Goal: Task Accomplishment & Management: Use online tool/utility

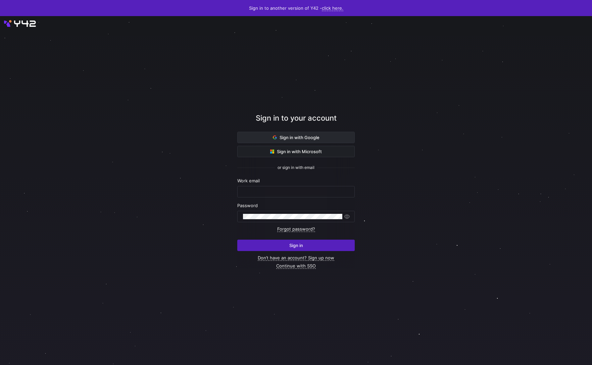
click at [285, 140] on span "Sign in with Google" at bounding box center [296, 137] width 47 height 5
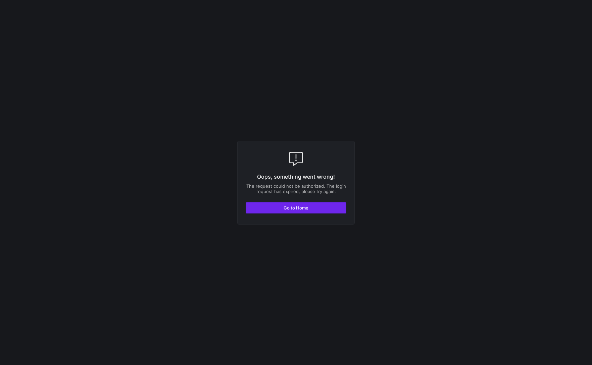
click at [280, 203] on span "button" at bounding box center [296, 208] width 100 height 11
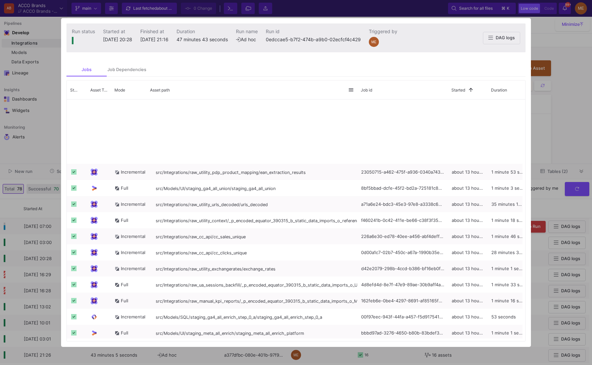
click at [539, 117] on div at bounding box center [296, 182] width 592 height 365
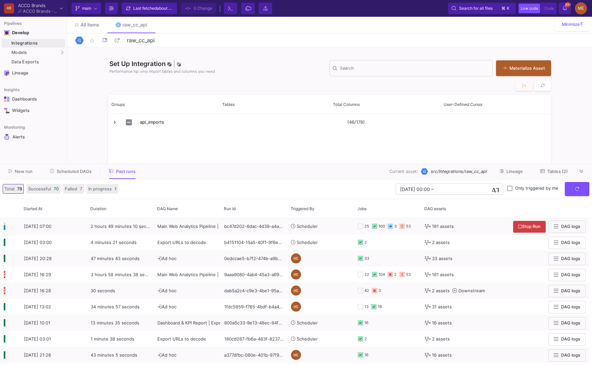
click at [570, 197] on div "Total 78 Successful 70 Failed 7 In progress 1 [DATE] 00:00 [DATE] 00:00 – End d…" at bounding box center [296, 189] width 592 height 20
click at [571, 194] on button "submit" at bounding box center [576, 188] width 24 height 14
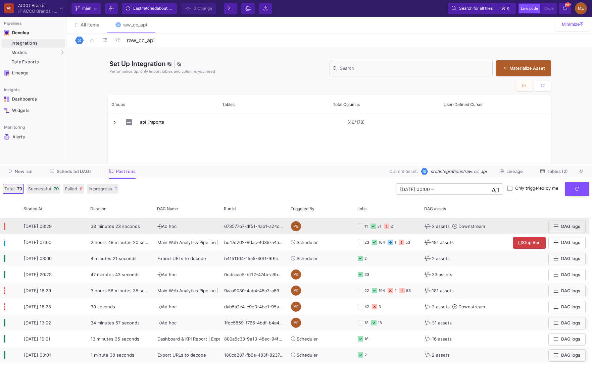
click at [337, 226] on y42-orchestration-triggered-by "ME" at bounding box center [320, 226] width 59 height 15
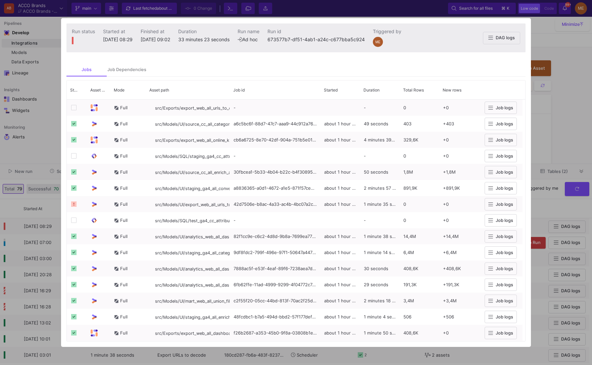
click at [135, 62] on mat-tab-group "Jobs Job Dependencies Drag here to set row groups Drag here to set column label…" at bounding box center [296, 202] width 470 height 289
click at [135, 66] on div "Job Dependencies" at bounding box center [127, 69] width 40 height 13
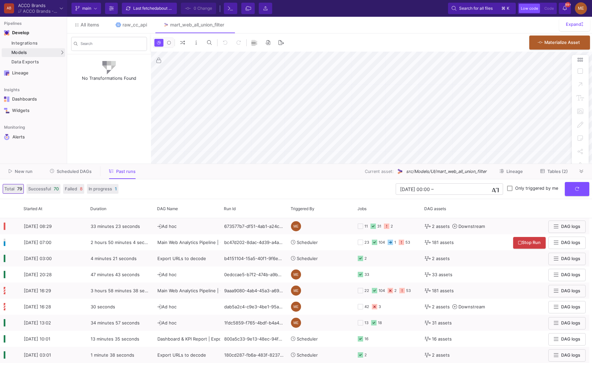
type input "0"
click at [16, 170] on span "New run" at bounding box center [24, 171] width 18 height 5
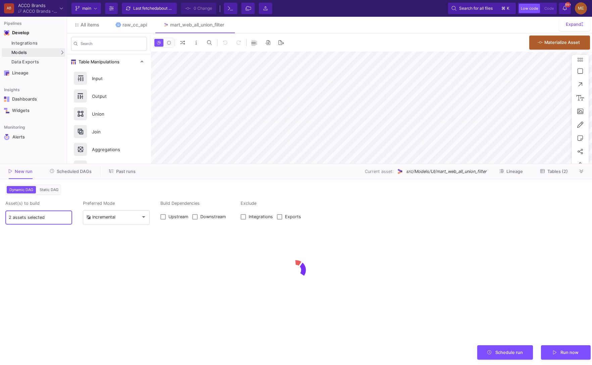
click at [46, 215] on input "2 assets selected" at bounding box center [39, 217] width 60 height 5
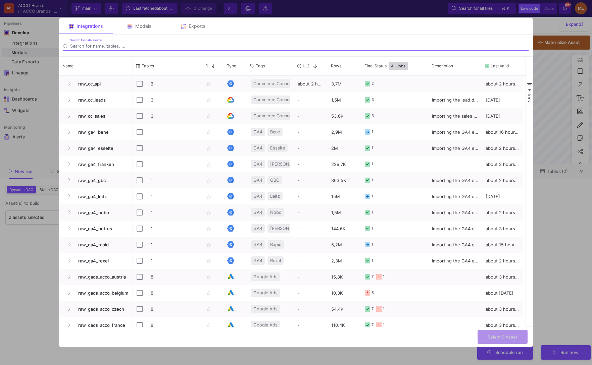
type input "0"
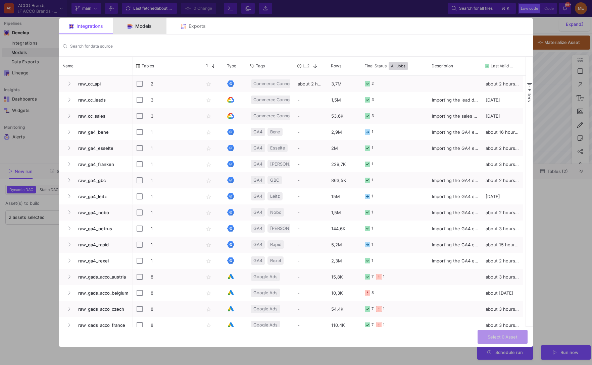
click at [147, 28] on span "Models" at bounding box center [143, 25] width 16 height 5
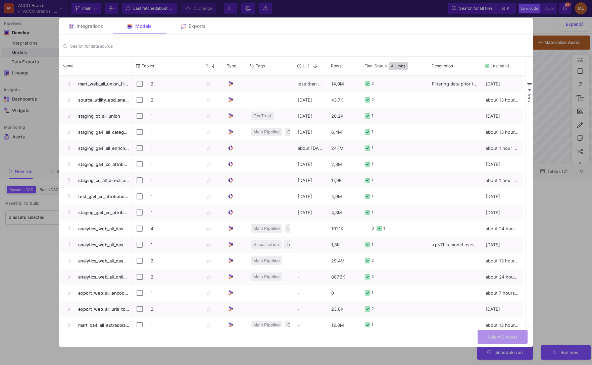
click at [544, 210] on div at bounding box center [296, 182] width 592 height 365
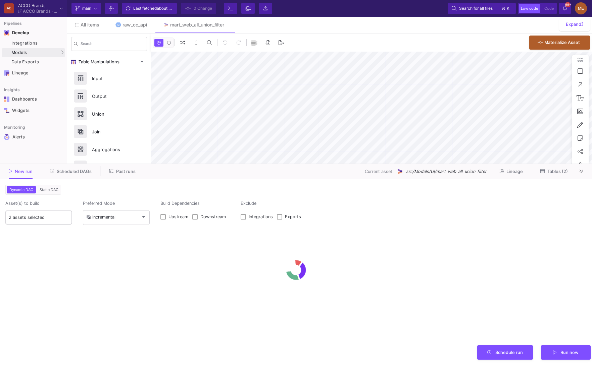
click at [44, 219] on input "2 assets selected" at bounding box center [39, 217] width 60 height 5
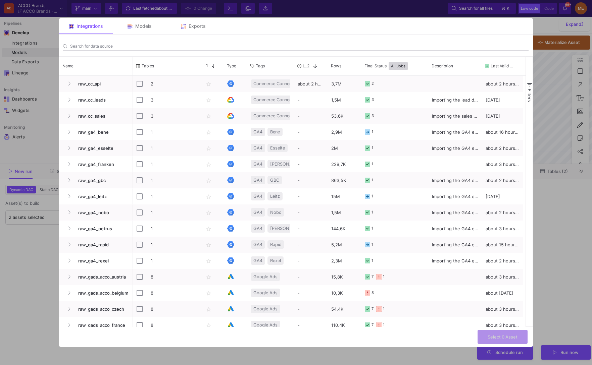
click at [134, 40] on div "Search for data source" at bounding box center [299, 44] width 458 height 12
click at [141, 31] on div "Models" at bounding box center [140, 26] width 54 height 16
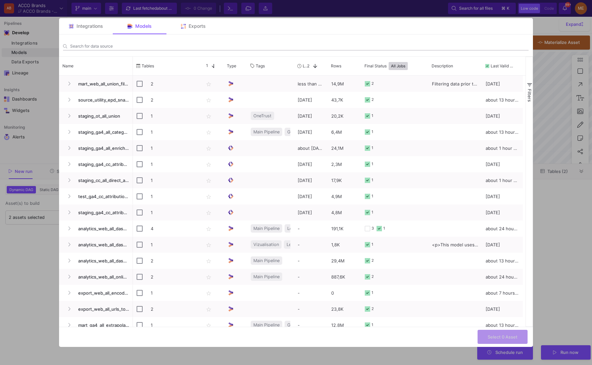
click at [140, 49] on div "Search for data source" at bounding box center [299, 44] width 458 height 12
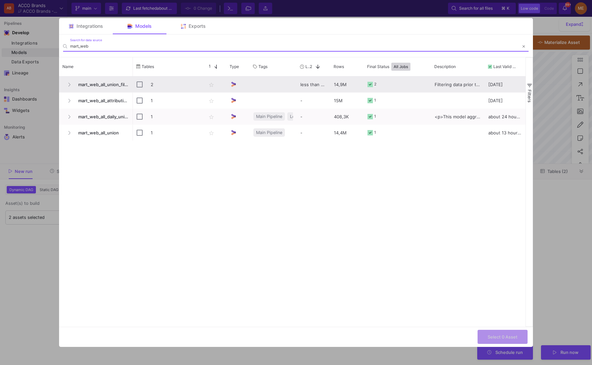
type input "mart_web"
click at [139, 84] on input "Press Space to toggle row selection (unchecked)" at bounding box center [140, 85] width 6 height 6
checkbox input "true"
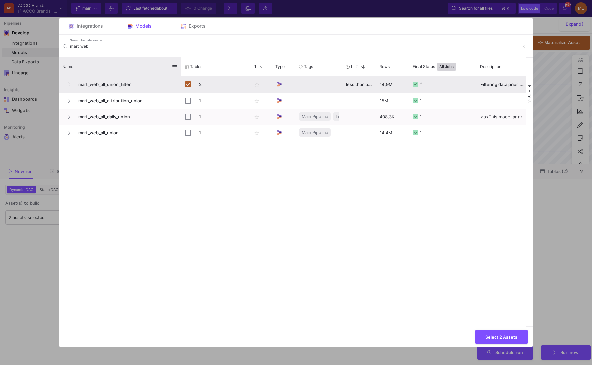
drag, startPoint x: 132, startPoint y: 63, endPoint x: 178, endPoint y: 63, distance: 45.6
click at [180, 63] on div at bounding box center [181, 66] width 3 height 19
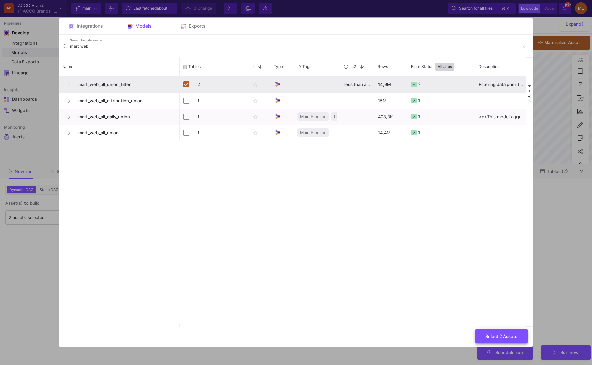
click at [488, 333] on button "Select 2 Assets" at bounding box center [501, 336] width 52 height 14
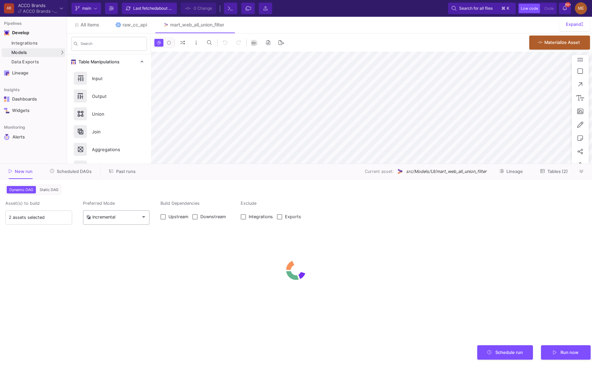
click at [138, 221] on div "Incremental" at bounding box center [116, 217] width 60 height 16
click at [136, 236] on span "Full" at bounding box center [116, 232] width 60 height 15
click at [209, 218] on span "Downstream" at bounding box center [212, 216] width 25 height 5
click at [195, 220] on input "Downstream" at bounding box center [195, 220] width 0 height 0
checkbox input "true"
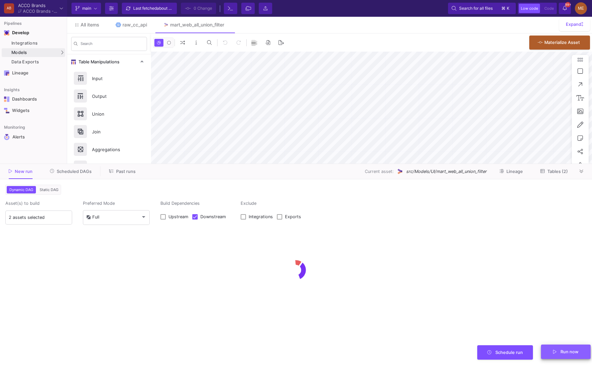
click at [560, 347] on button "Run now" at bounding box center [566, 352] width 50 height 14
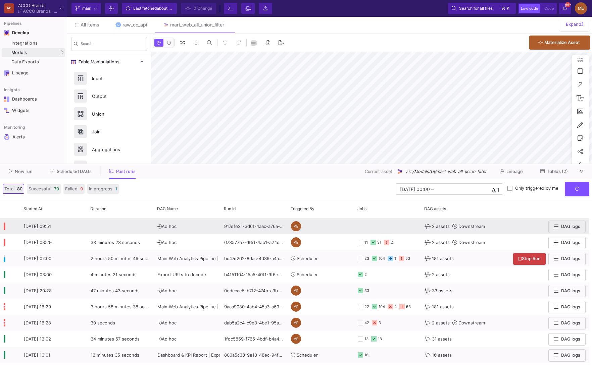
click at [361, 230] on div at bounding box center [387, 226] width 59 height 15
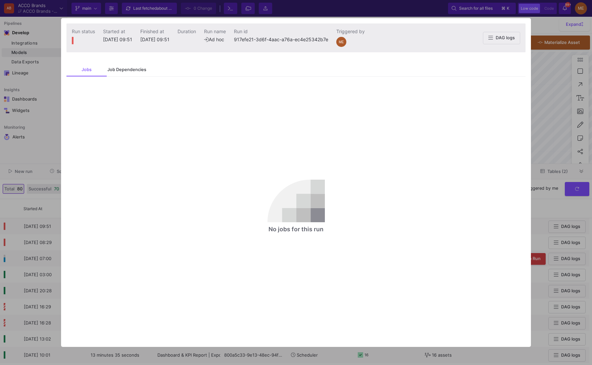
click at [130, 69] on div "Job Dependencies" at bounding box center [126, 69] width 39 height 5
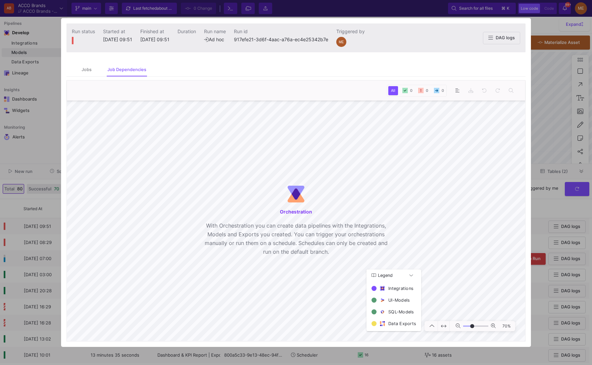
click at [54, 226] on div at bounding box center [296, 182] width 592 height 365
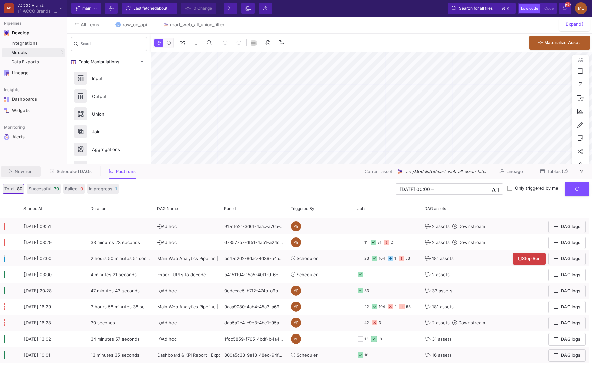
click at [32, 175] on button "New run" at bounding box center [21, 171] width 40 height 10
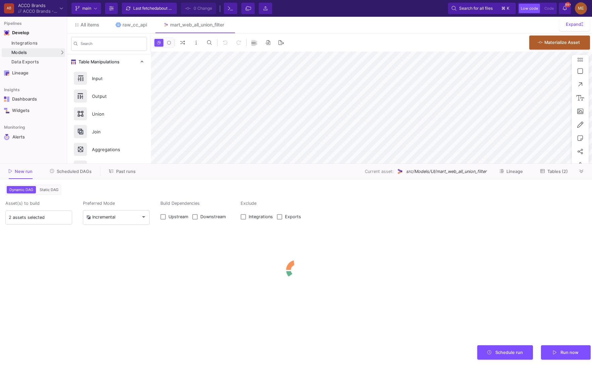
click at [547, 173] on span "Tables (2)" at bounding box center [554, 171] width 28 height 5
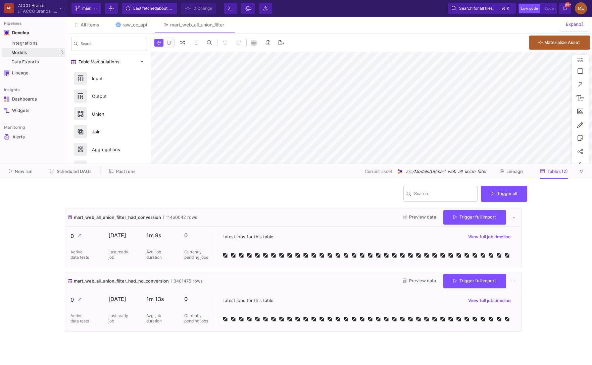
click at [29, 174] on button "New run" at bounding box center [21, 171] width 40 height 10
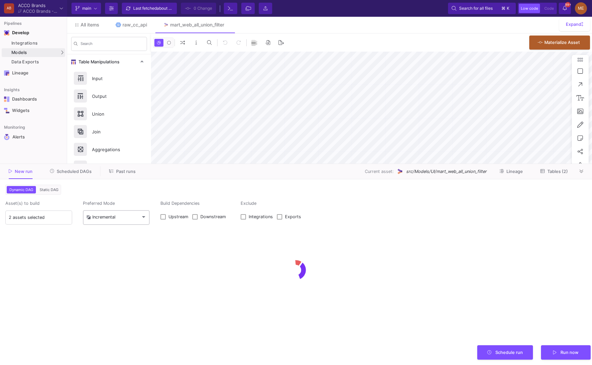
click at [119, 214] on div "Incremental" at bounding box center [116, 217] width 60 height 16
click at [118, 235] on span "Full" at bounding box center [116, 232] width 60 height 15
click at [208, 219] on label "Downstream" at bounding box center [211, 217] width 38 height 7
click at [195, 220] on input "Downstream" at bounding box center [195, 220] width 0 height 0
checkbox input "true"
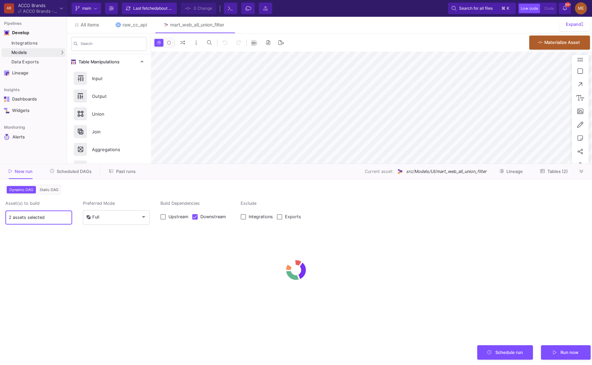
click at [23, 215] on input "2 assets selected" at bounding box center [39, 217] width 60 height 5
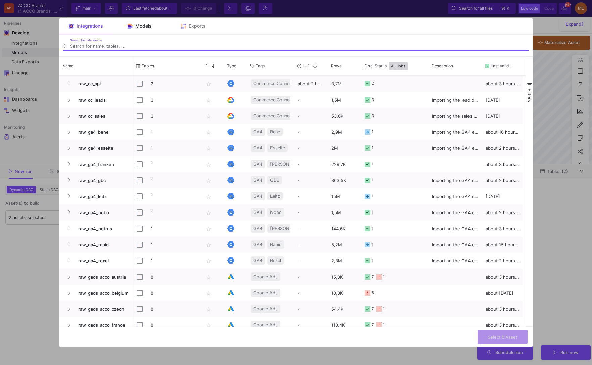
click at [138, 32] on div "Models" at bounding box center [140, 26] width 54 height 16
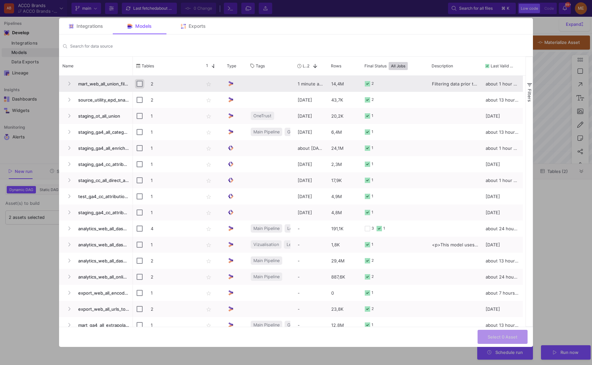
click at [139, 83] on input "Press Space to toggle row selection (unchecked)" at bounding box center [140, 84] width 6 height 6
checkbox input "true"
click at [483, 336] on button "Select 2 Assets" at bounding box center [501, 336] width 52 height 14
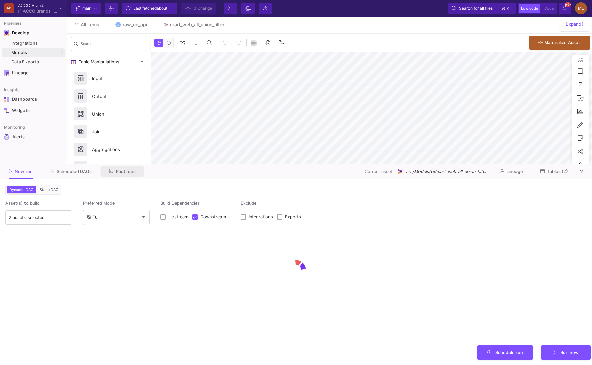
click at [123, 173] on span "Past runs" at bounding box center [125, 171] width 19 height 5
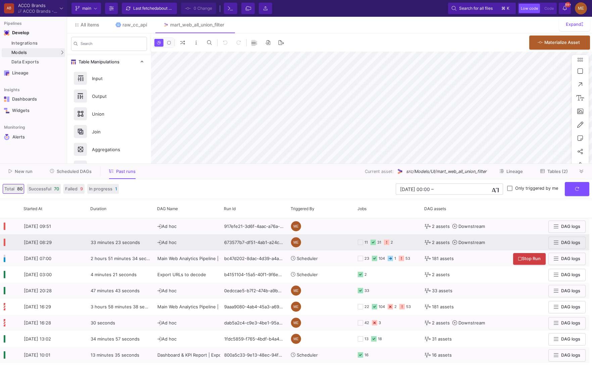
click at [330, 244] on y42-orchestration-triggered-by "ME" at bounding box center [320, 242] width 59 height 15
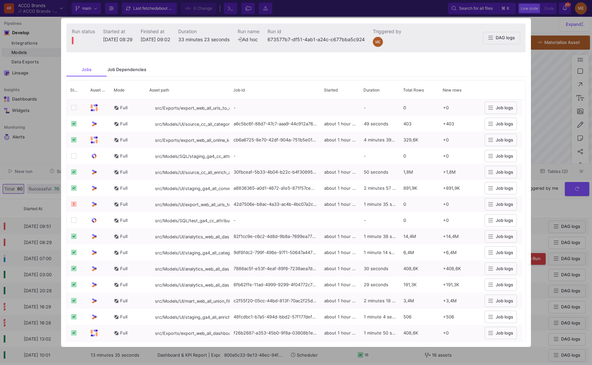
click at [137, 67] on div "Job Dependencies" at bounding box center [126, 69] width 39 height 5
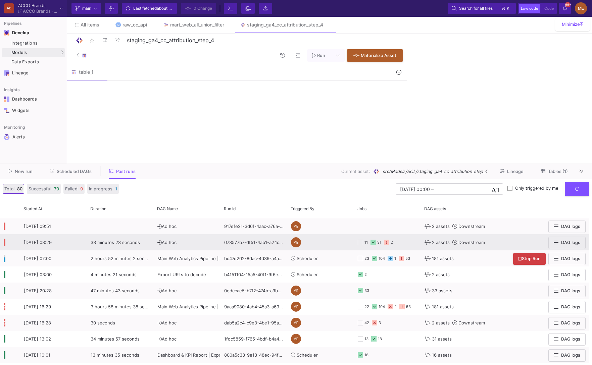
click at [334, 239] on y42-orchestration-triggered-by "ME" at bounding box center [320, 242] width 59 height 15
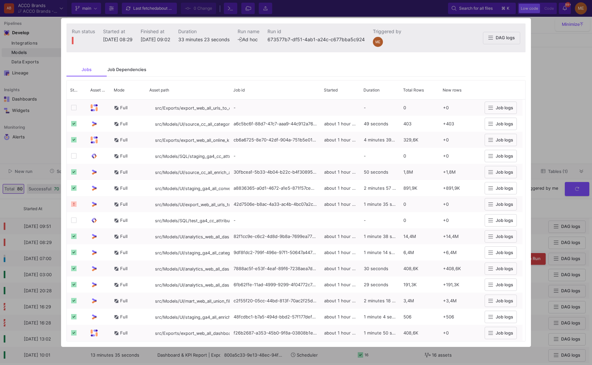
click at [141, 67] on div "Job Dependencies" at bounding box center [126, 69] width 39 height 5
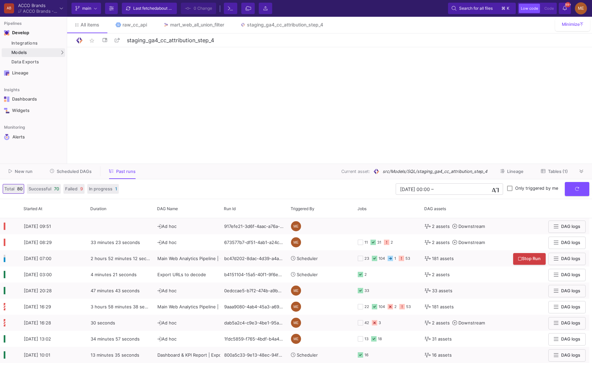
type input "staging_ga4_cc_attribution_step_2"
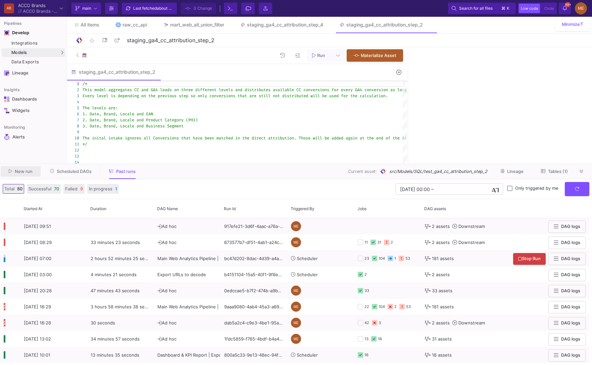
click at [39, 172] on button "New run" at bounding box center [21, 171] width 40 height 10
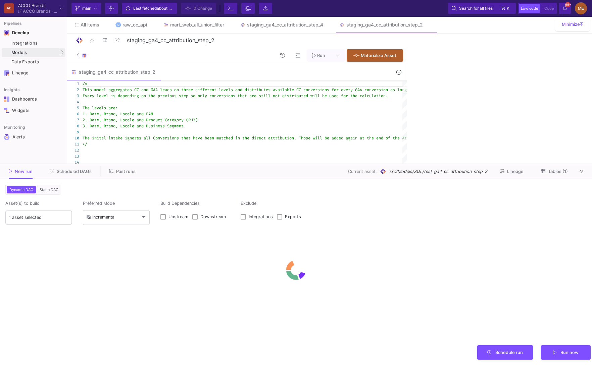
click at [68, 219] on input "1 asset selected" at bounding box center [39, 217] width 60 height 5
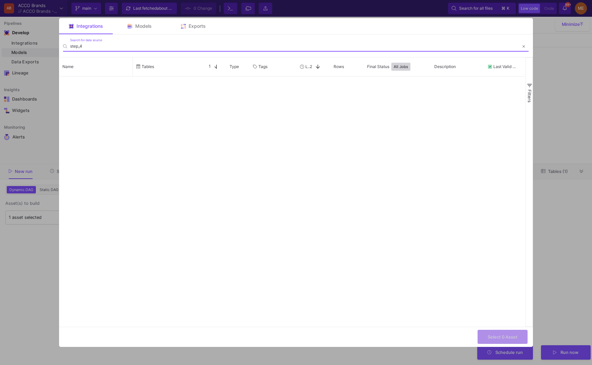
type input "step_4"
click at [124, 28] on div "Models" at bounding box center [140, 26] width 54 height 16
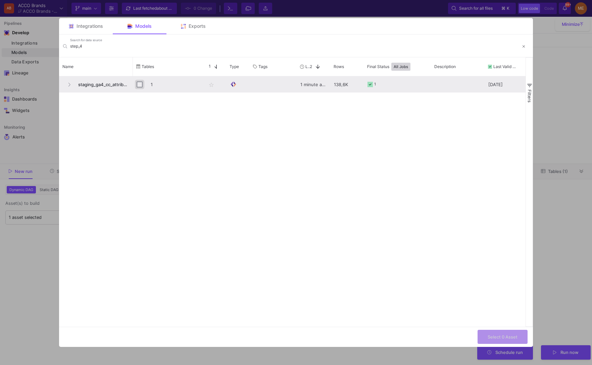
click at [140, 83] on input "Press Space to toggle row selection (unchecked)" at bounding box center [140, 85] width 6 height 6
checkbox input "true"
click at [508, 333] on button "Select 1 Asset" at bounding box center [502, 336] width 49 height 14
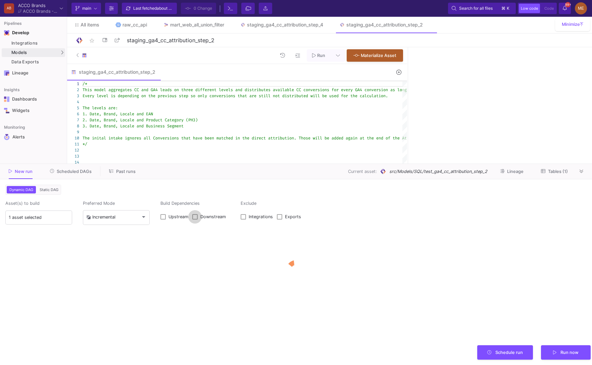
click at [219, 216] on span "Downstream" at bounding box center [212, 216] width 25 height 5
click at [195, 220] on input "Downstream" at bounding box center [195, 220] width 0 height 0
checkbox input "true"
click at [41, 226] on y42-orchestration-dynamic-configurator "Asset(s) to build 1 asset selected Preferred Mode Incremental Build Dependencie…" at bounding box center [295, 270] width 581 height 140
click at [52, 217] on input "1 asset selected" at bounding box center [39, 217] width 60 height 5
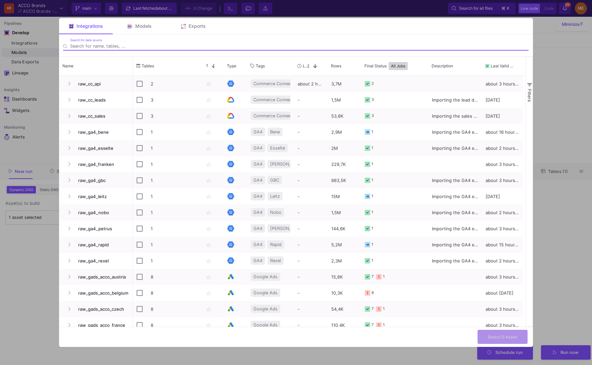
click at [155, 35] on mat-form-field "Search for data source" at bounding box center [295, 46] width 473 height 22
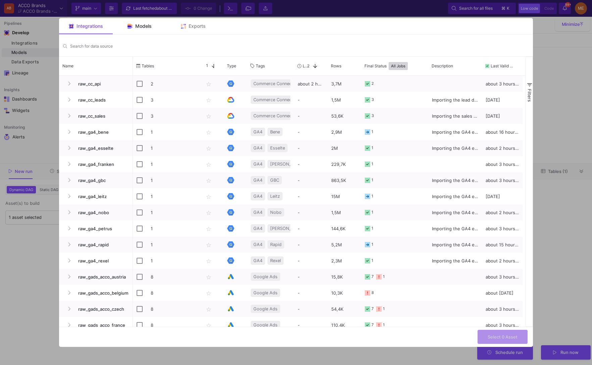
click at [153, 29] on div "Models" at bounding box center [140, 26] width 54 height 16
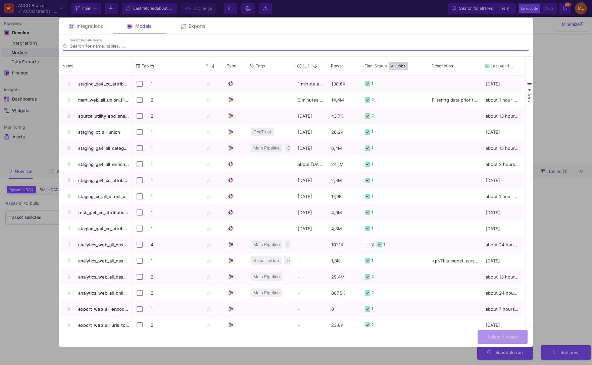
click at [153, 48] on input "Search for data source" at bounding box center [299, 46] width 458 height 5
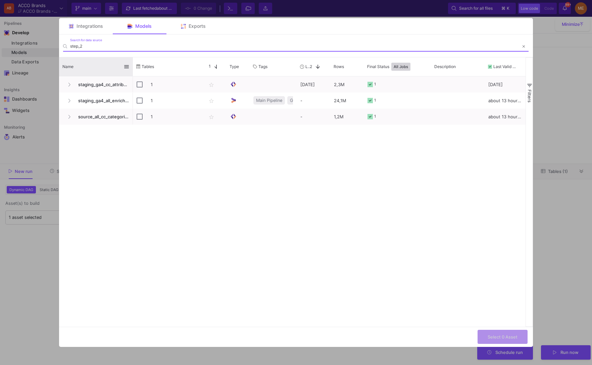
type input "step_2"
click at [132, 62] on div at bounding box center [132, 66] width 3 height 19
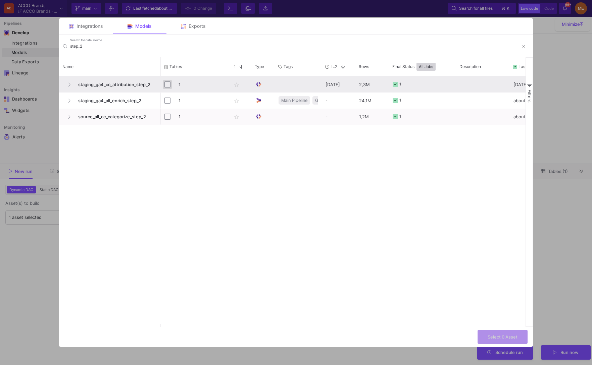
click at [167, 86] on input "Press Space to toggle row selection (unchecked)" at bounding box center [167, 85] width 6 height 6
checkbox input "true"
click at [516, 338] on span "Select 1 Asset" at bounding box center [502, 336] width 29 height 5
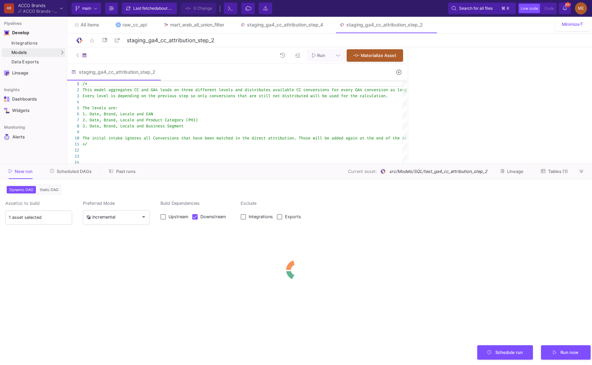
click at [303, 16] on div "Current branch main Branch Options Last fetched about 2 hours ago 0 Change Term…" at bounding box center [329, 8] width 525 height 17
click at [303, 21] on link "staging_ga4_cc_attribution_step_4" at bounding box center [281, 25] width 99 height 16
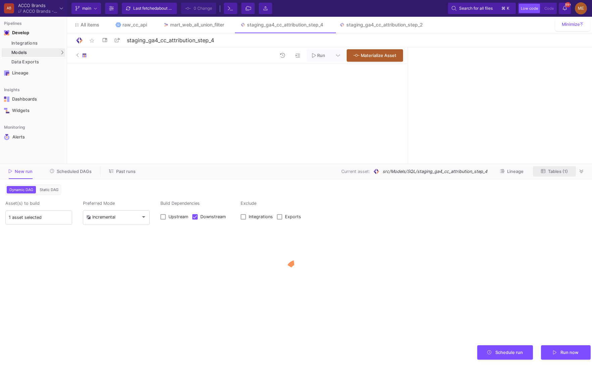
click at [541, 174] on fa-icon at bounding box center [543, 171] width 4 height 5
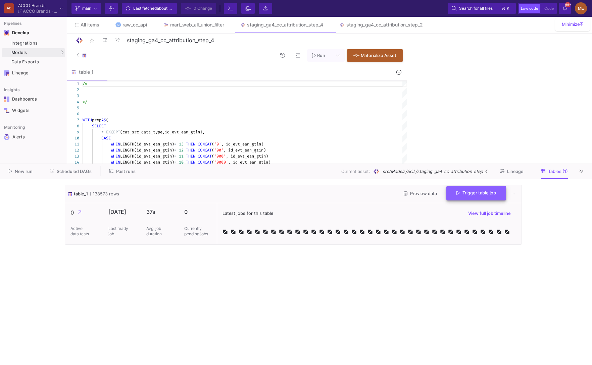
click at [488, 190] on button "Trigger table job" at bounding box center [476, 193] width 60 height 14
click at [476, 213] on button "Full import" at bounding box center [473, 211] width 56 height 16
click at [385, 29] on link "staging_ga4_cc_attribution_step_2" at bounding box center [381, 25] width 100 height 16
type input "staging_ga4_cc_attribution_step_2"
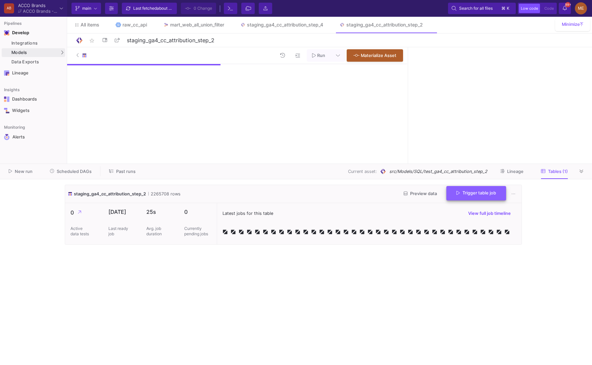
click at [491, 189] on button "Trigger table job" at bounding box center [476, 193] width 60 height 14
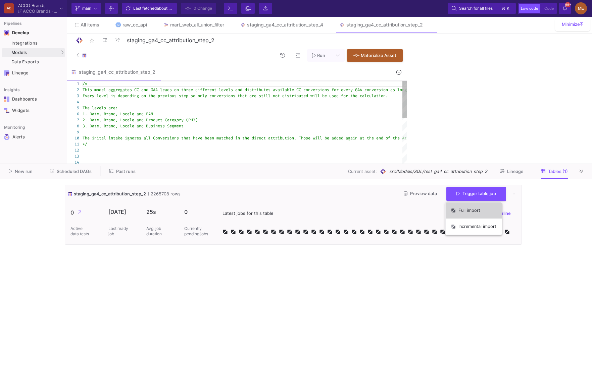
click at [466, 205] on button "Full import" at bounding box center [473, 211] width 56 height 16
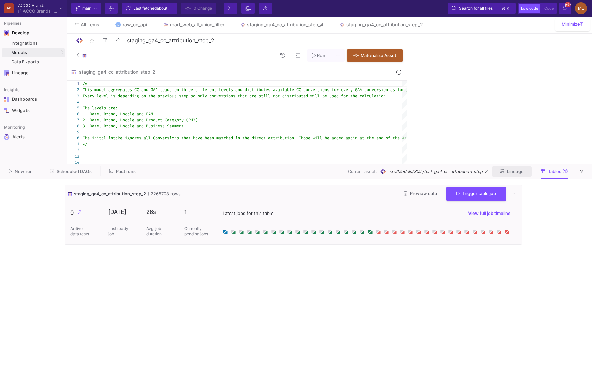
click at [499, 168] on button "Lineage" at bounding box center [512, 171] width 40 height 10
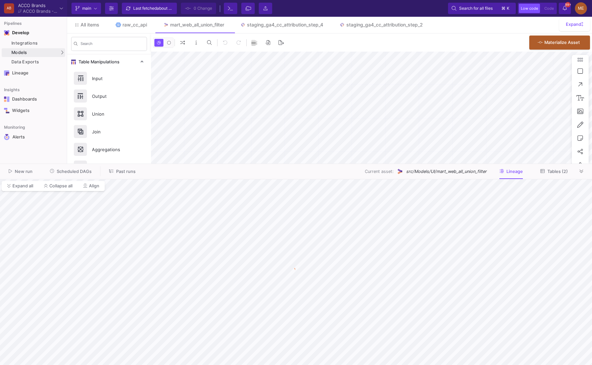
click at [26, 174] on button "New run" at bounding box center [21, 171] width 40 height 10
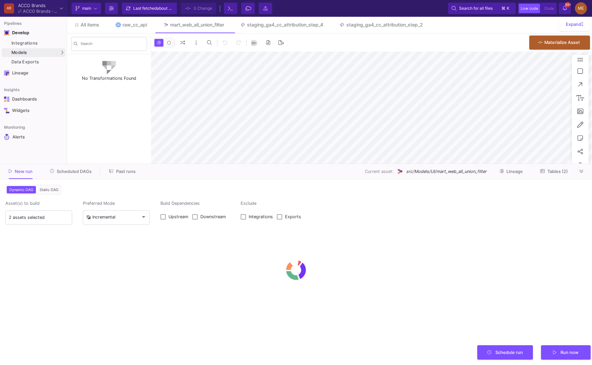
click at [217, 218] on span "Downstream" at bounding box center [212, 216] width 25 height 5
click at [195, 220] on input "Downstream" at bounding box center [195, 220] width 0 height 0
checkbox input "true"
type input "0"
click at [277, 218] on span at bounding box center [279, 216] width 5 height 5
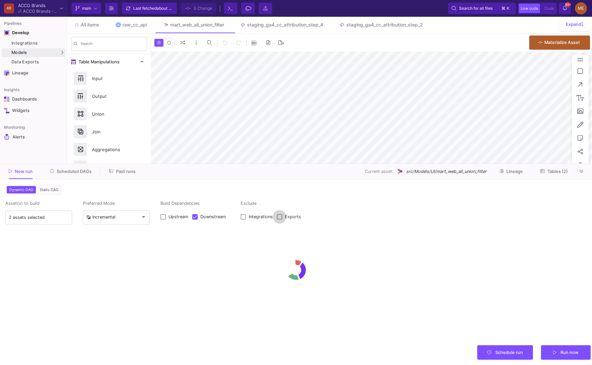
click at [279, 220] on input "Exports" at bounding box center [279, 220] width 0 height 0
click at [283, 222] on div "Integrations Exports" at bounding box center [272, 217] width 64 height 17
click at [280, 215] on span at bounding box center [279, 216] width 5 height 5
click at [279, 220] on input "Exports" at bounding box center [279, 220] width 0 height 0
checkbox input "false"
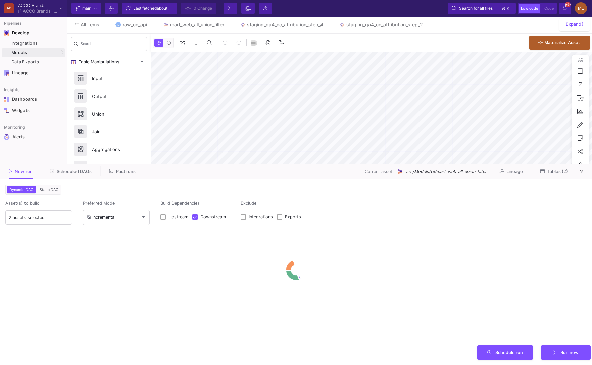
click at [247, 212] on div "Integrations Exports" at bounding box center [272, 217] width 64 height 17
click at [246, 219] on label "Integrations" at bounding box center [258, 217] width 36 height 7
click at [243, 220] on input "Integrations" at bounding box center [243, 220] width 0 height 0
checkbox input "true"
click at [117, 221] on div "Incremental" at bounding box center [116, 217] width 60 height 16
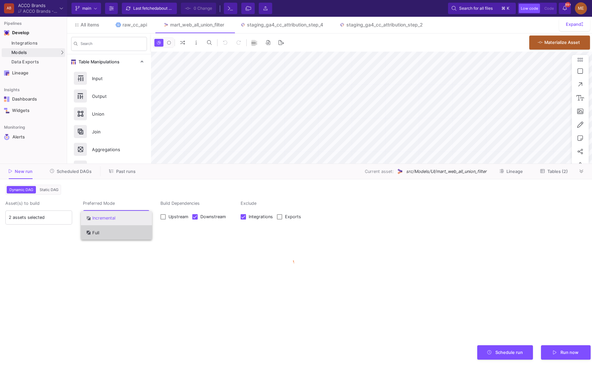
click at [117, 236] on span "Full" at bounding box center [116, 232] width 60 height 15
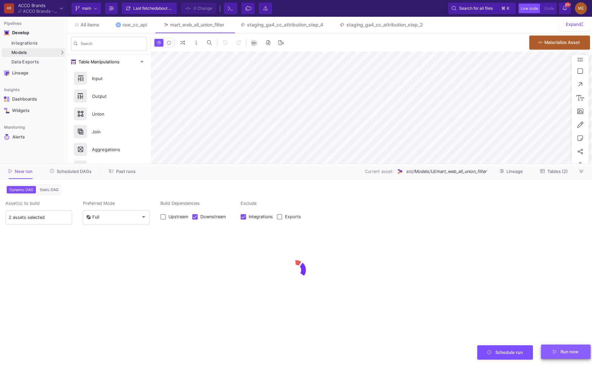
click at [566, 346] on button "Run now" at bounding box center [566, 352] width 50 height 14
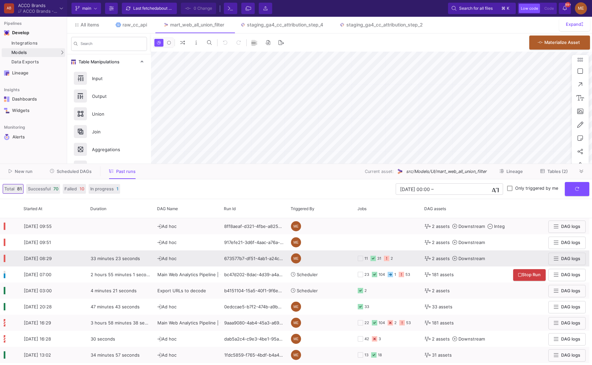
click at [416, 257] on div "11 31 2" at bounding box center [387, 258] width 59 height 15
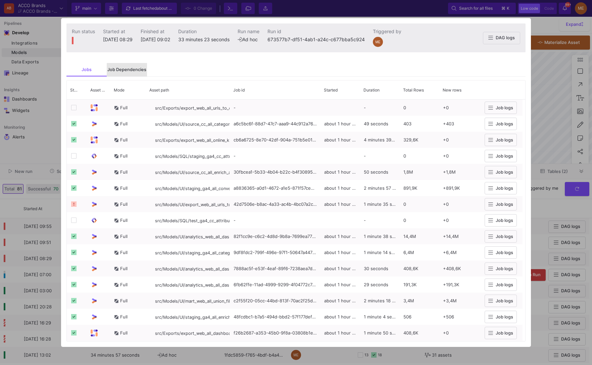
click at [144, 72] on div "Job Dependencies" at bounding box center [126, 69] width 39 height 5
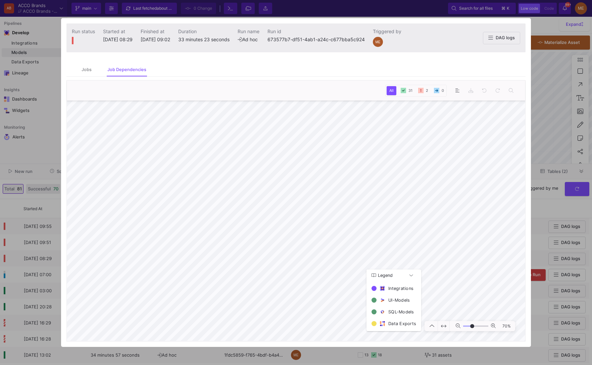
click at [542, 224] on div at bounding box center [296, 182] width 592 height 365
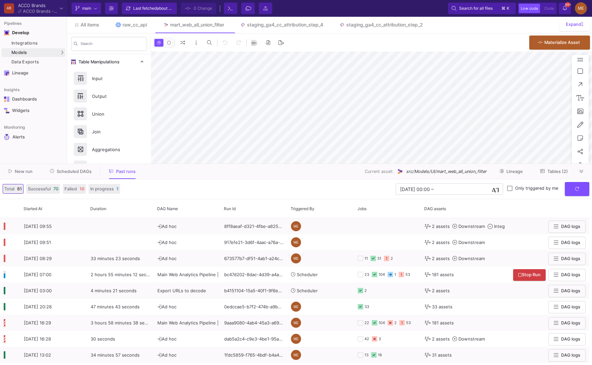
click at [299, 33] on div "All items raw_cc_api mart_web_all_union_filter staging_ga4_cc_attribution_step_…" at bounding box center [329, 25] width 525 height 16
click at [299, 32] on link "staging_ga4_cc_attribution_step_4" at bounding box center [281, 25] width 99 height 16
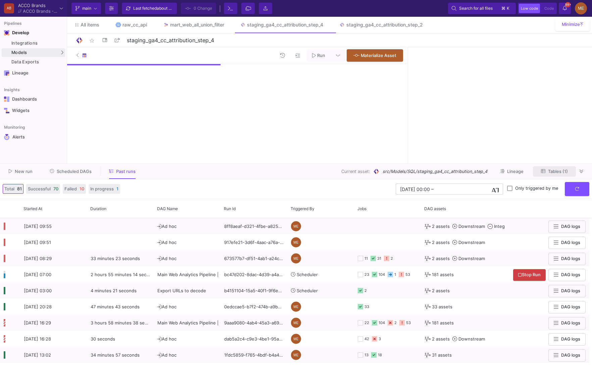
click at [543, 176] on button "Tables (1)" at bounding box center [554, 171] width 43 height 10
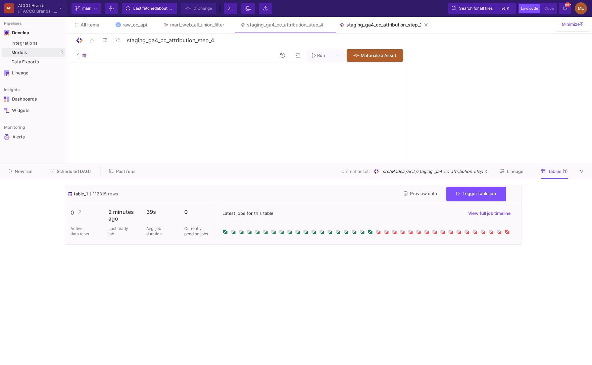
click at [369, 24] on div "staging_ga4_cc_attribution_step_2" at bounding box center [384, 24] width 76 height 5
type input "staging_ga4_cc_attribution_step_2"
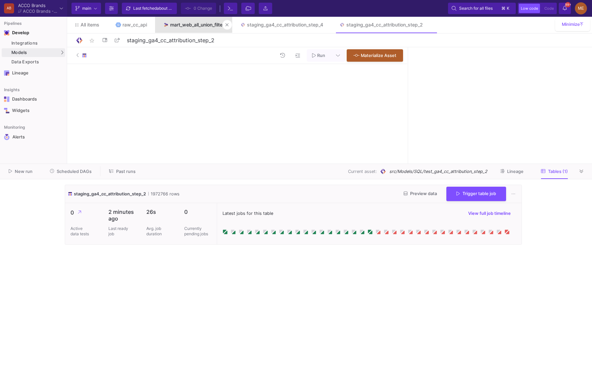
click at [210, 26] on div "mart_web_all_union_filter" at bounding box center [197, 24] width 54 height 5
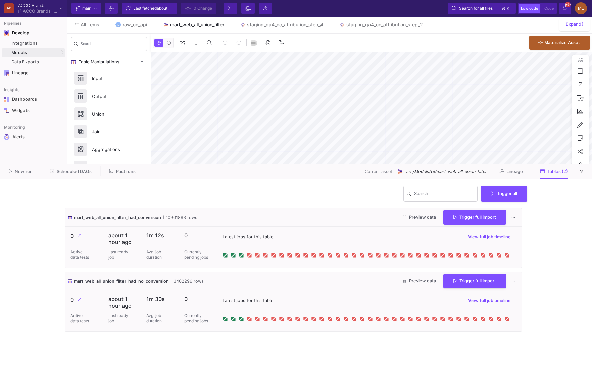
type input "0"
click at [123, 171] on span "Past runs" at bounding box center [125, 171] width 19 height 5
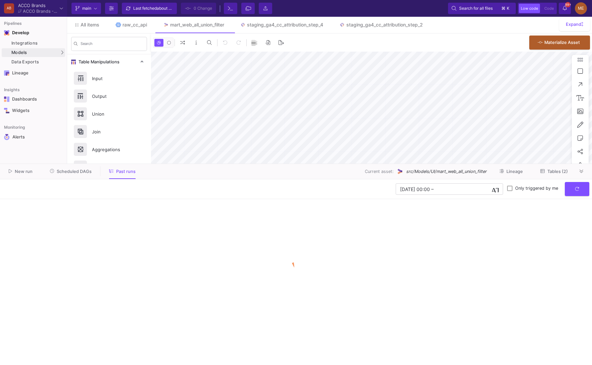
type input "0"
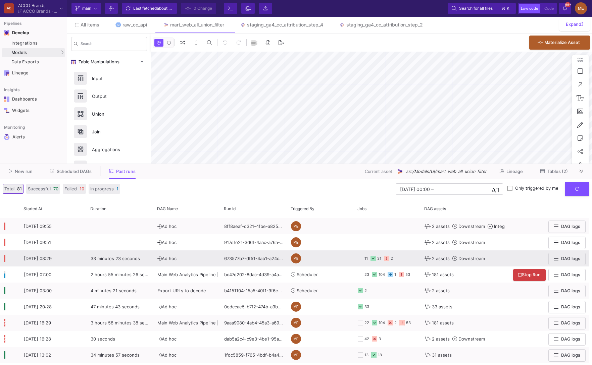
click at [365, 256] on div "11" at bounding box center [365, 259] width 3 height 16
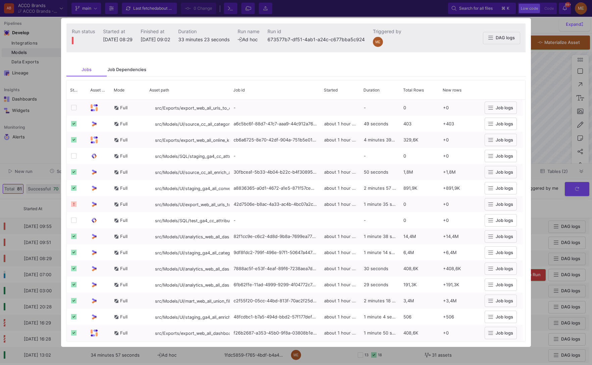
click at [140, 70] on div "Job Dependencies" at bounding box center [126, 69] width 39 height 5
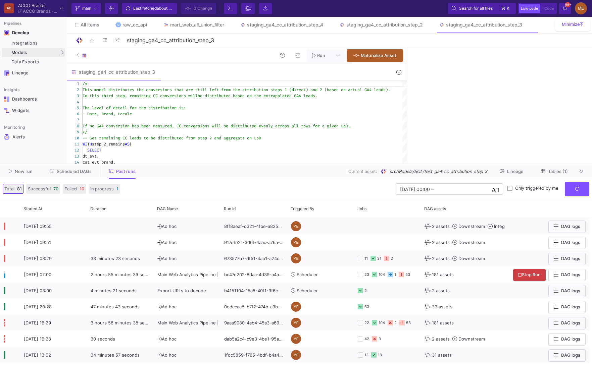
click at [544, 174] on fa-icon at bounding box center [543, 171] width 4 height 5
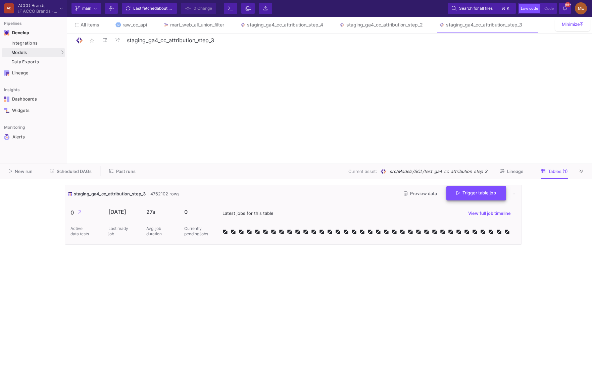
click at [484, 196] on button "Trigger table job" at bounding box center [476, 193] width 60 height 14
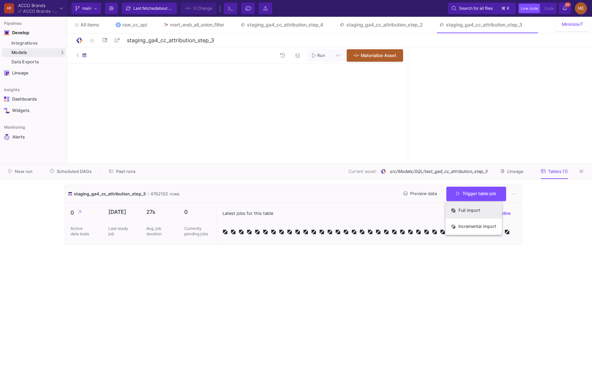
click at [480, 213] on button "Full import" at bounding box center [473, 211] width 56 height 16
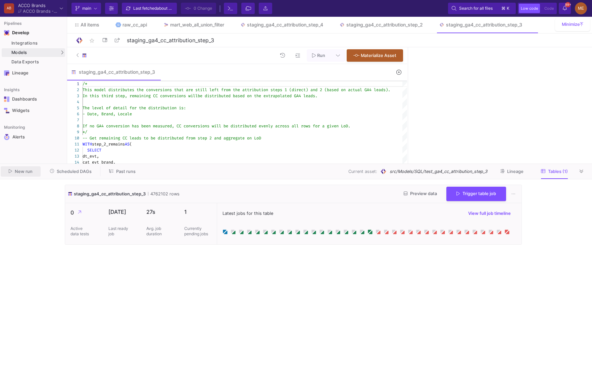
click at [36, 176] on button "New run" at bounding box center [21, 171] width 40 height 10
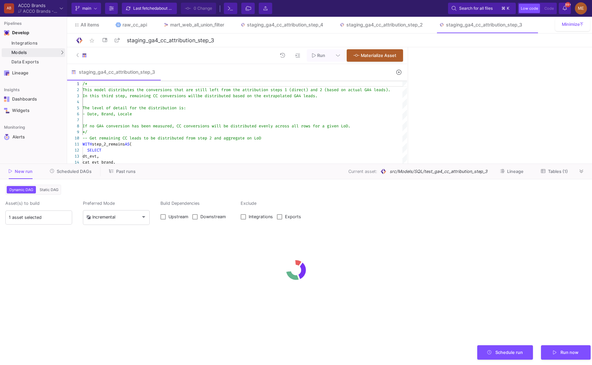
click at [199, 220] on label "Downstream" at bounding box center [211, 217] width 38 height 7
click at [195, 220] on input "Downstream" at bounding box center [195, 220] width 0 height 0
checkbox input "true"
click at [551, 174] on button "Tables (1)" at bounding box center [554, 171] width 43 height 10
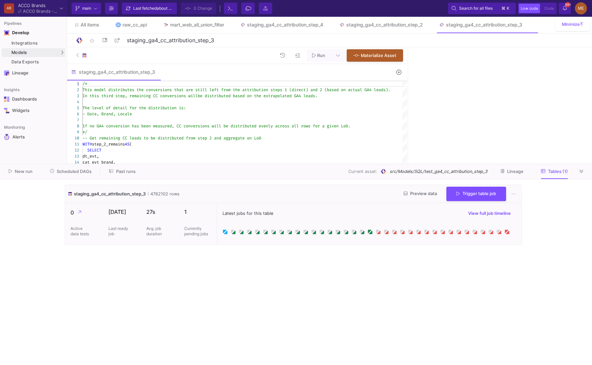
click at [227, 230] on icon at bounding box center [224, 231] width 5 height 5
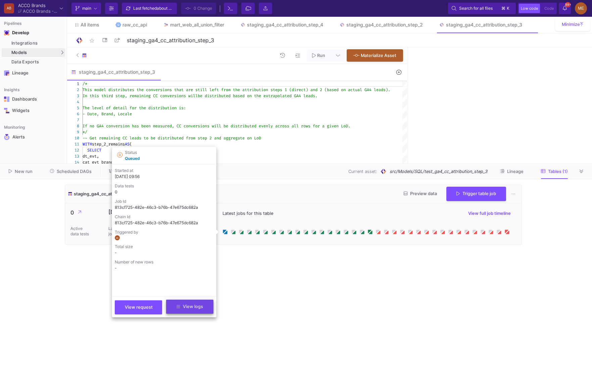
click at [202, 309] on button "View logs" at bounding box center [189, 307] width 47 height 14
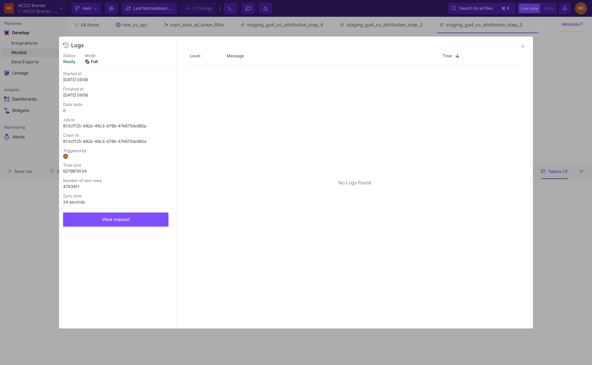
click at [201, 340] on div at bounding box center [296, 182] width 592 height 365
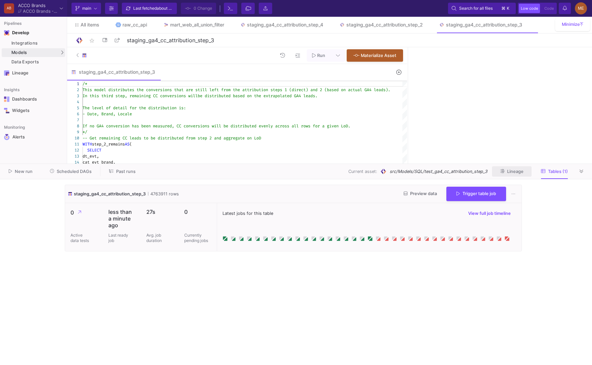
click at [516, 174] on span "Lineage" at bounding box center [515, 171] width 16 height 5
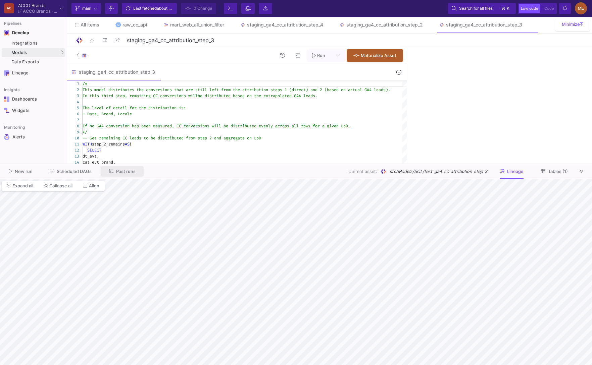
click at [101, 169] on button "Past runs" at bounding box center [122, 171] width 43 height 10
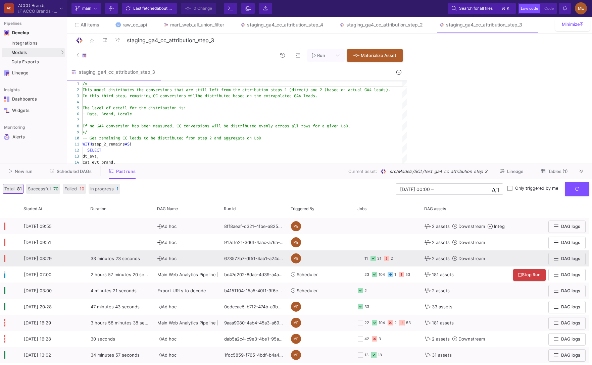
click at [340, 255] on y42-orchestration-triggered-by "ME" at bounding box center [320, 258] width 59 height 15
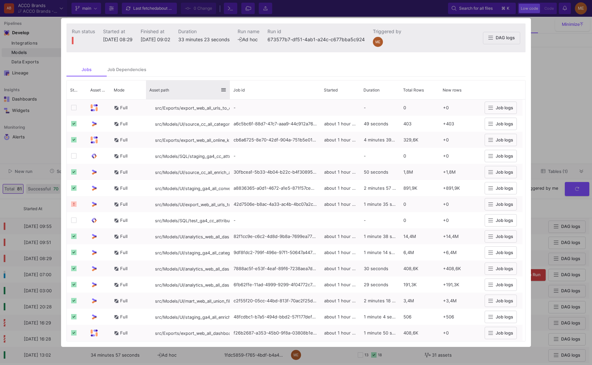
click at [148, 81] on div "Asset path" at bounding box center [188, 89] width 84 height 19
click at [144, 77] on mat-tab-group "Jobs Job Dependencies Drag here to set row groups Drag here to set column label…" at bounding box center [296, 202] width 470 height 289
click at [142, 73] on div "Job Dependencies" at bounding box center [127, 69] width 40 height 13
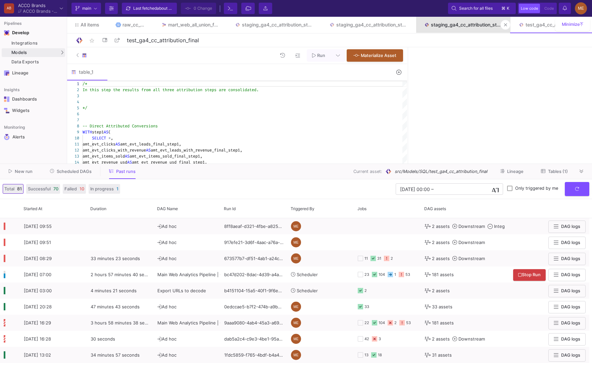
click at [478, 31] on link "staging_ga4_cc_attribution_step_3" at bounding box center [463, 25] width 95 height 16
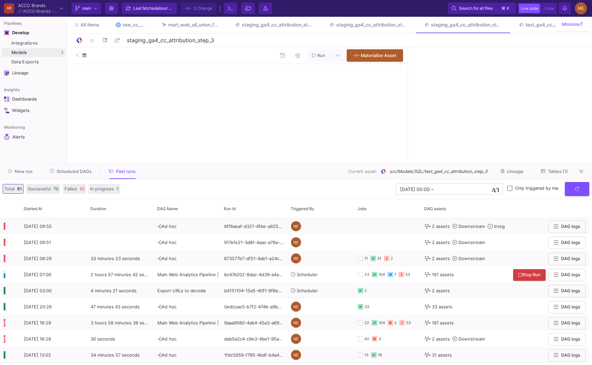
click at [565, 175] on button "Tables (1)" at bounding box center [554, 171] width 43 height 10
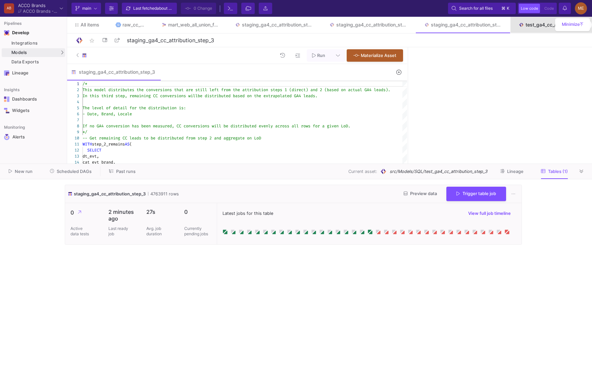
click at [527, 24] on div "test_ga4_cc_attribution_final" at bounding box center [554, 24] width 58 height 5
type input "test_ga4_cc_attribution_final"
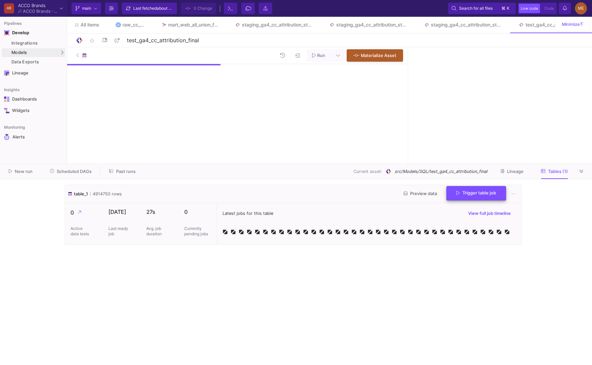
click at [464, 199] on button "Trigger table job" at bounding box center [476, 193] width 60 height 14
click at [464, 207] on button "Full import" at bounding box center [473, 211] width 56 height 16
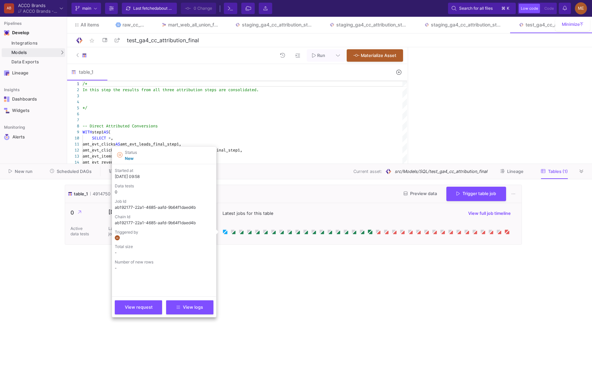
click at [224, 230] on icon at bounding box center [224, 230] width 3 height 3
click at [196, 304] on button "View logs" at bounding box center [189, 307] width 47 height 14
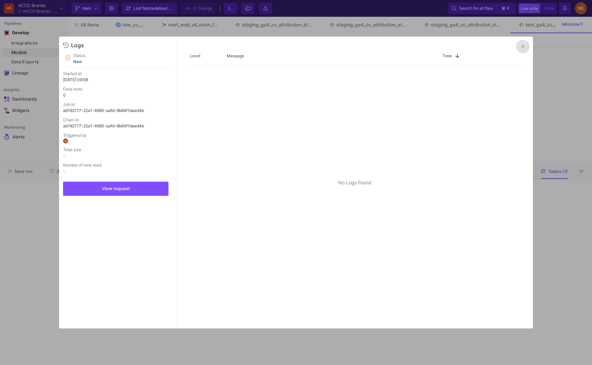
click at [63, 284] on div "Logs Status new Started at [DATE] 09:58 Data tests 0 Job Id ab192177-22a1-4685-…" at bounding box center [117, 183] width 117 height 292
click at [45, 284] on div at bounding box center [296, 182] width 592 height 365
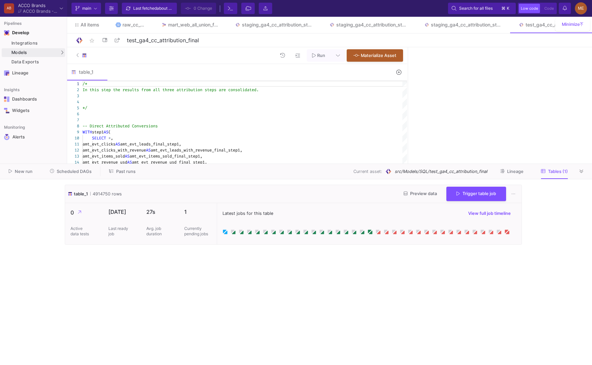
click at [223, 233] on icon at bounding box center [224, 231] width 5 height 5
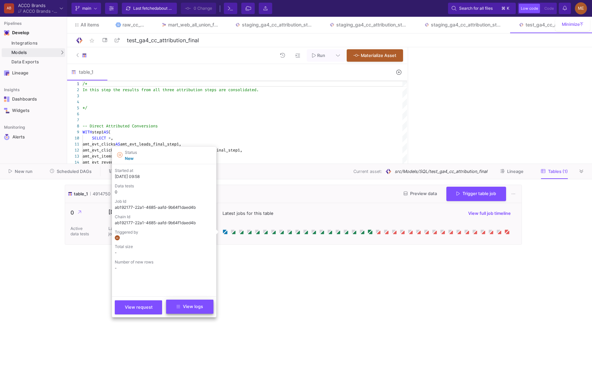
click at [194, 305] on span "View logs" at bounding box center [189, 306] width 26 height 5
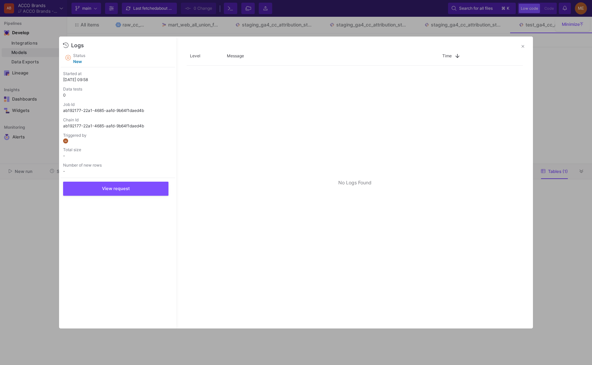
click at [189, 341] on div at bounding box center [296, 182] width 592 height 365
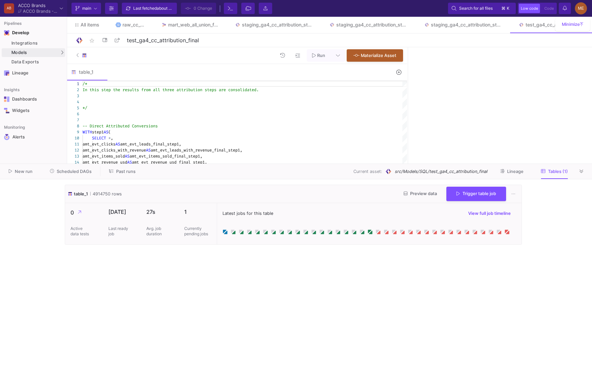
click at [189, 341] on cdk-virtual-scroll-viewport "table_1 4914750 rows Preview data Trigger table job 0 Active data tests [DATE] …" at bounding box center [296, 272] width 462 height 175
click at [208, 317] on cdk-virtual-scroll-viewport "table_1 4914750 rows Preview data Trigger table job 0 Active data tests [DATE] …" at bounding box center [296, 272] width 462 height 175
click at [518, 178] on div "New run Scheduled DAGs Past runs Current asset: src/Models/SQL/test_ga4_cc_attr…" at bounding box center [296, 171] width 592 height 15
click at [516, 174] on button "Lineage" at bounding box center [512, 171] width 40 height 10
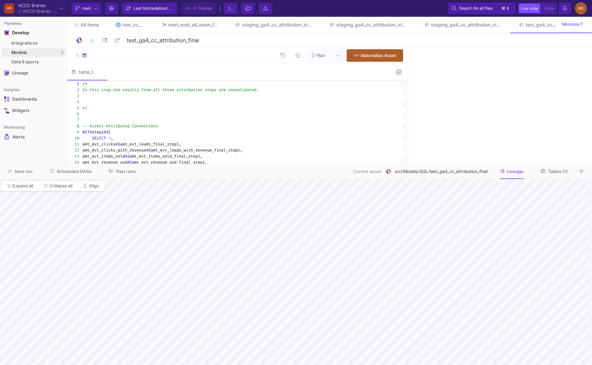
click at [547, 174] on button "Tables (1)" at bounding box center [554, 171] width 43 height 10
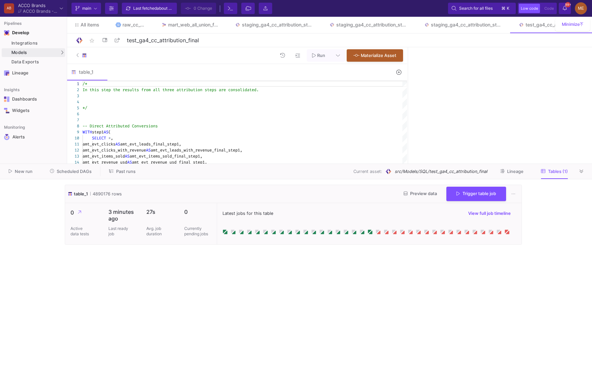
click at [118, 176] on button "Past runs" at bounding box center [122, 171] width 43 height 10
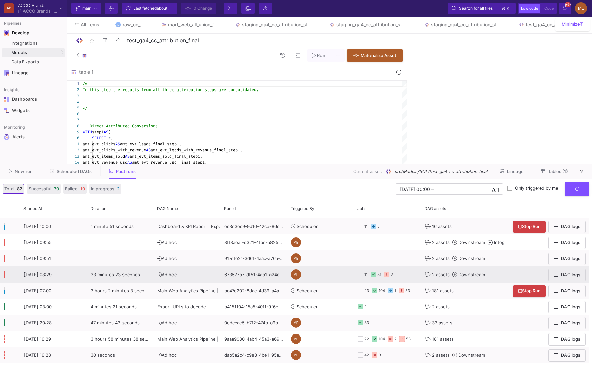
click at [408, 270] on div "11 31 2" at bounding box center [387, 274] width 59 height 15
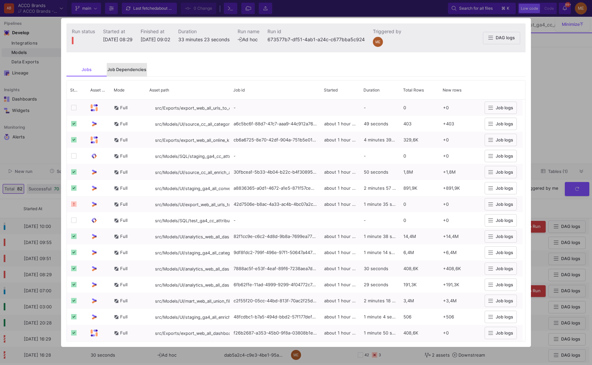
click at [143, 70] on div "Job Dependencies" at bounding box center [126, 69] width 39 height 5
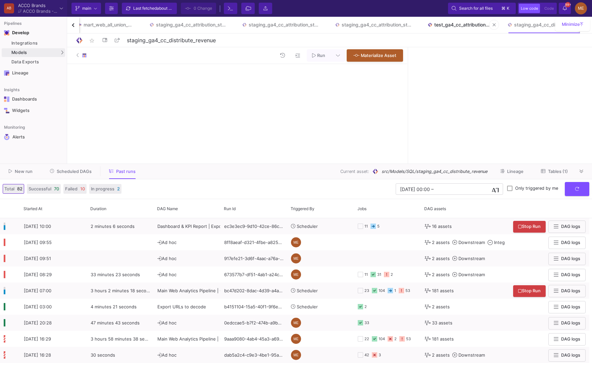
click at [469, 26] on div "test_ga4_cc_attribution_final" at bounding box center [462, 24] width 57 height 5
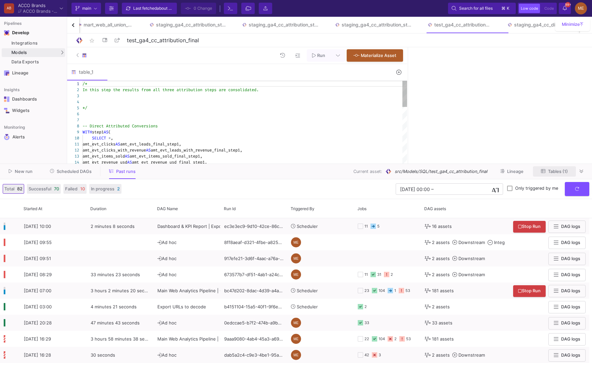
click at [554, 170] on span "Tables (1)" at bounding box center [558, 171] width 20 height 5
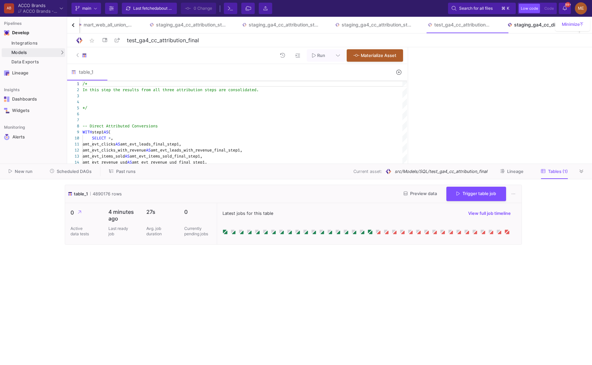
click at [537, 29] on link "staging_ga4_cc_distribute_revenue" at bounding box center [546, 25] width 95 height 16
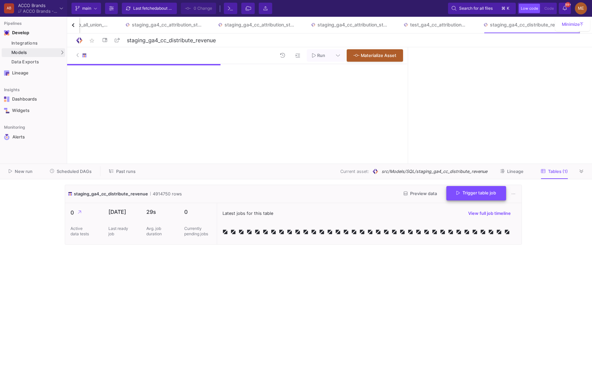
click at [482, 192] on span "Trigger table job" at bounding box center [476, 193] width 40 height 5
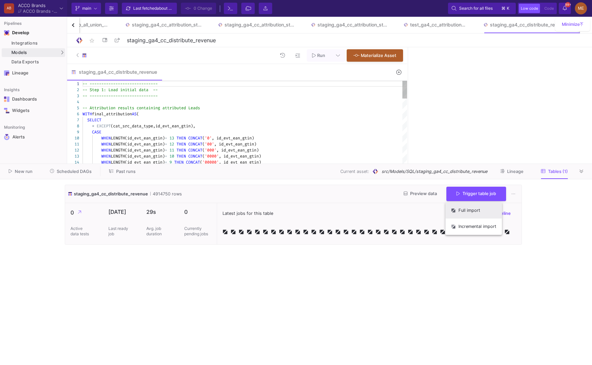
click at [476, 214] on button "Full import" at bounding box center [473, 211] width 56 height 16
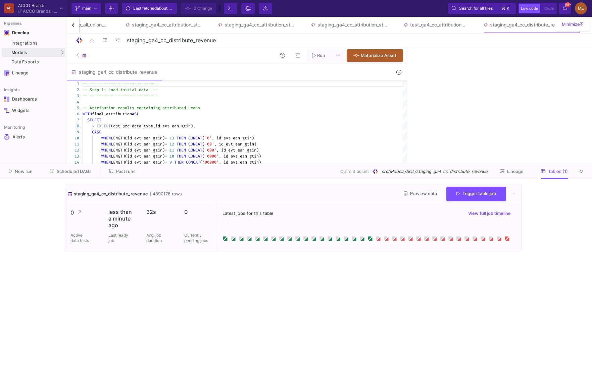
click at [124, 169] on span "Past runs" at bounding box center [125, 171] width 19 height 5
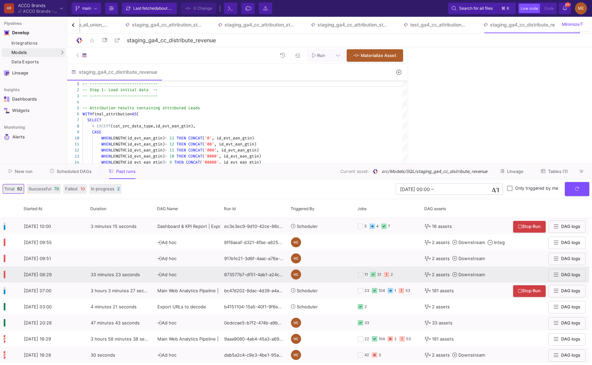
click at [388, 268] on div "2" at bounding box center [388, 275] width 9 height 16
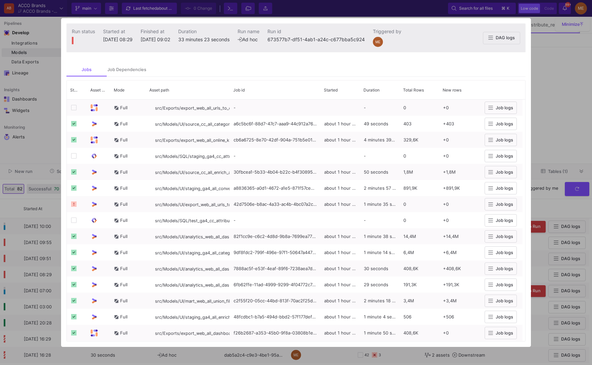
click at [116, 58] on mat-tab-group "Jobs Job Dependencies Drag here to set row groups Drag here to set column label…" at bounding box center [296, 202] width 470 height 289
click at [117, 62] on mat-tab-group "Jobs Job Dependencies Drag here to set row groups Drag here to set column label…" at bounding box center [296, 202] width 470 height 289
click at [117, 65] on div "Job Dependencies" at bounding box center [127, 69] width 40 height 13
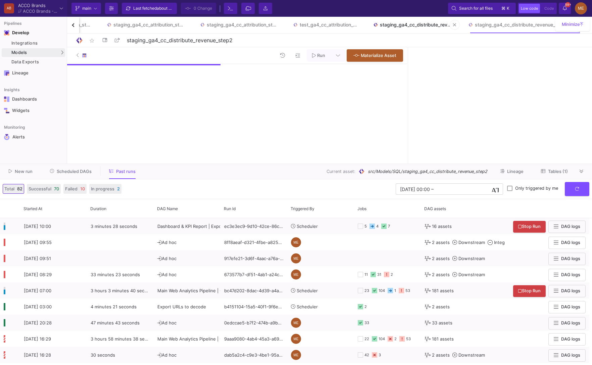
click at [437, 29] on link "staging_ga4_cc_distribute_revenue" at bounding box center [412, 25] width 95 height 16
click at [540, 166] on div "New run Scheduled DAGs Past runs Current asset: src/Models/SQL/staging_ga4_cc_d…" at bounding box center [296, 171] width 592 height 15
click at [544, 174] on button "Tables (1)" at bounding box center [554, 171] width 43 height 10
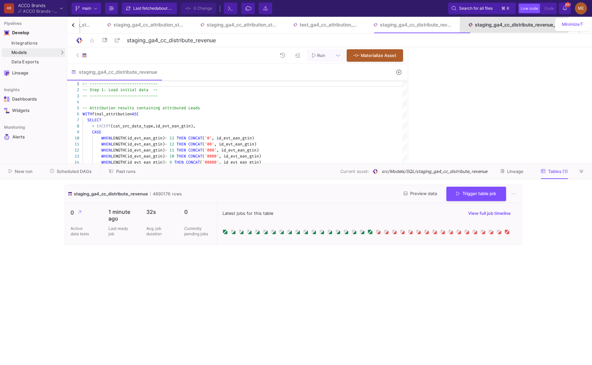
click at [520, 29] on link "staging_ga4_cc_distribute_revenue_step2" at bounding box center [513, 25] width 109 height 16
type input "staging_ga4_cc_distribute_revenue_step2"
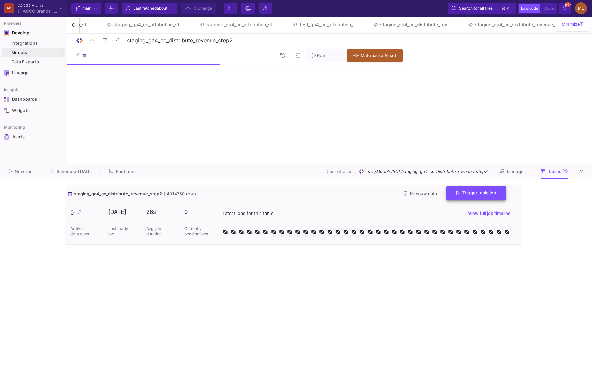
click at [491, 192] on span "Trigger table job" at bounding box center [476, 193] width 40 height 5
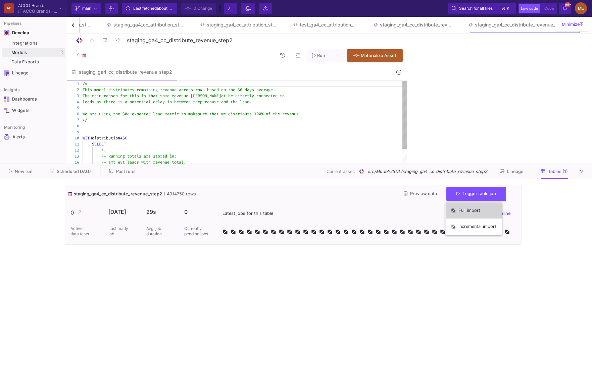
click at [470, 213] on button "Full import" at bounding box center [473, 211] width 56 height 16
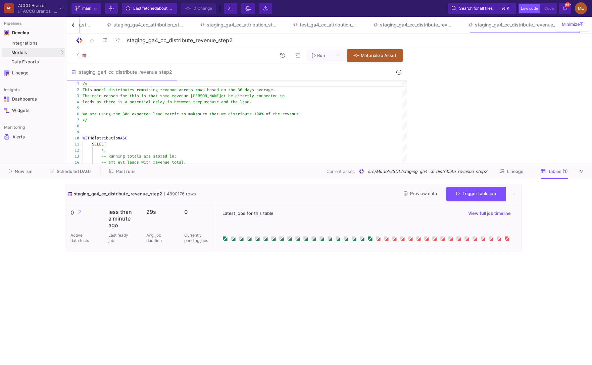
click at [108, 174] on button "Past runs" at bounding box center [122, 171] width 43 height 10
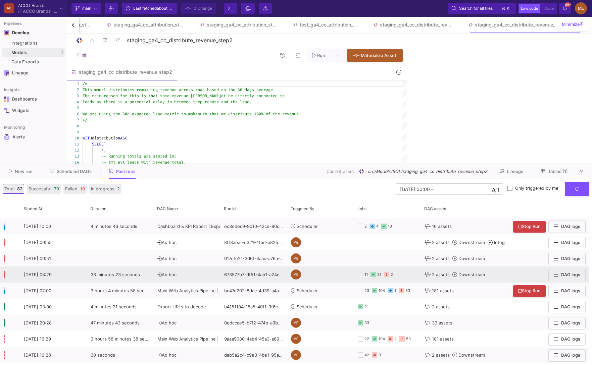
click at [375, 273] on icon at bounding box center [372, 274] width 5 height 5
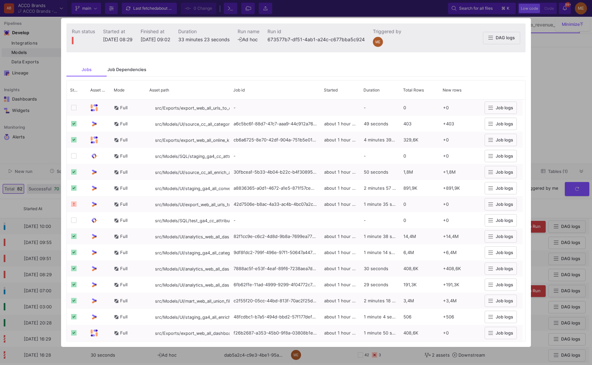
click at [138, 69] on div "Job Dependencies" at bounding box center [126, 69] width 39 height 5
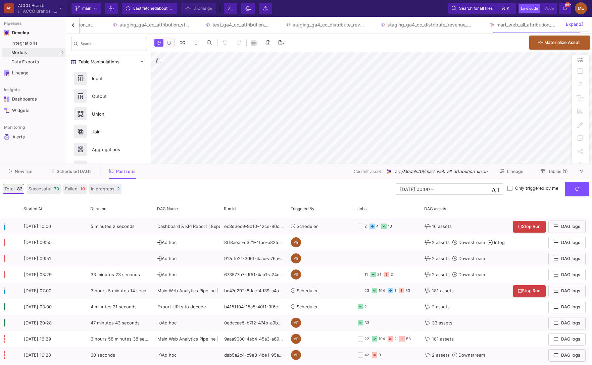
click at [542, 170] on icon at bounding box center [543, 171] width 4 height 4
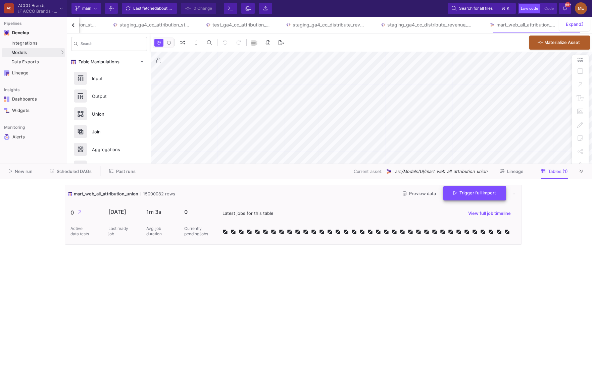
click at [461, 199] on button "Trigger full import" at bounding box center [474, 193] width 63 height 14
type input "-16"
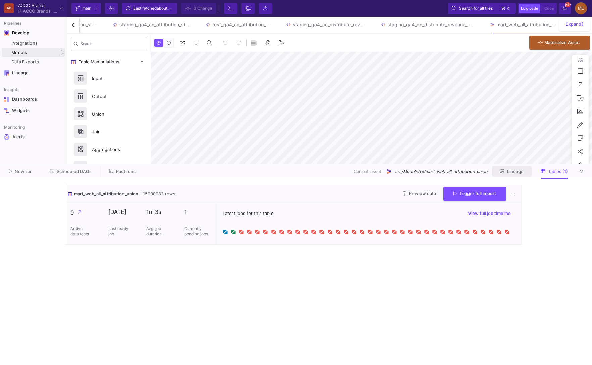
click at [526, 167] on button "Lineage" at bounding box center [512, 171] width 40 height 10
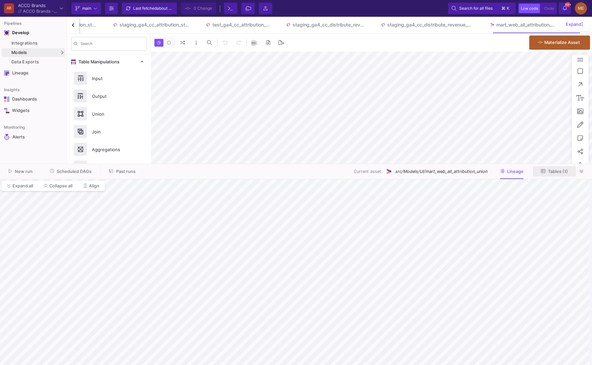
click at [542, 169] on span "Tables (1)" at bounding box center [554, 171] width 27 height 5
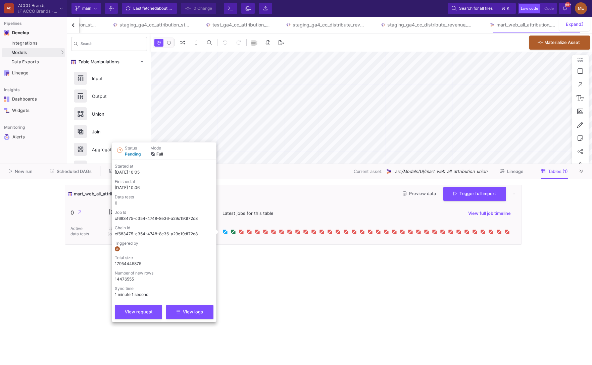
click at [226, 234] on icon at bounding box center [225, 231] width 3 height 3
click at [200, 303] on div "View request View logs" at bounding box center [164, 310] width 99 height 18
click at [200, 313] on span "View logs" at bounding box center [189, 311] width 26 height 5
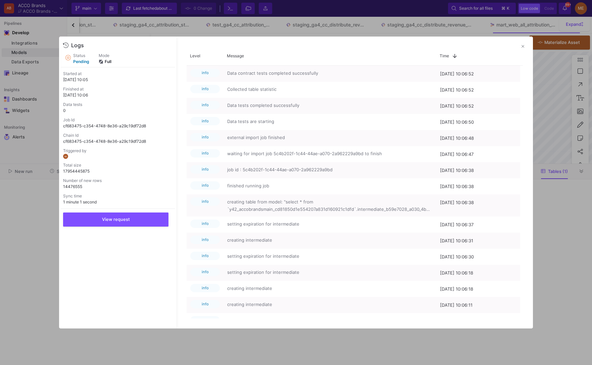
click at [550, 273] on div at bounding box center [296, 182] width 592 height 365
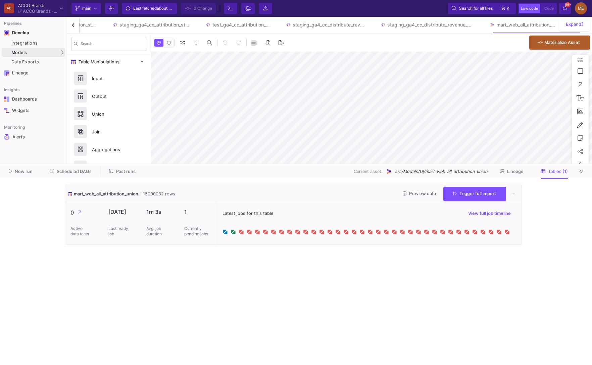
click at [520, 175] on button "Lineage" at bounding box center [512, 171] width 40 height 10
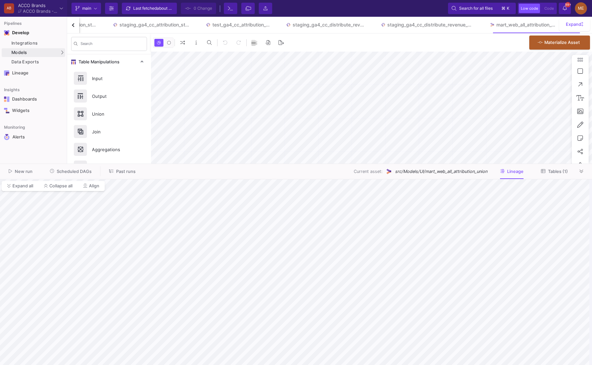
click at [548, 169] on span "Tables (1)" at bounding box center [558, 171] width 20 height 5
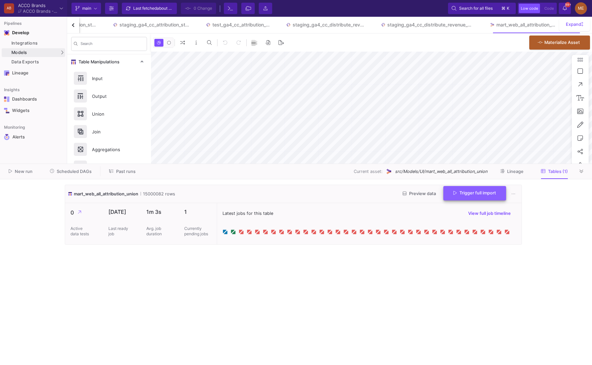
click at [475, 198] on button "Trigger full import" at bounding box center [474, 193] width 63 height 14
click at [232, 229] on icon at bounding box center [232, 231] width 5 height 5
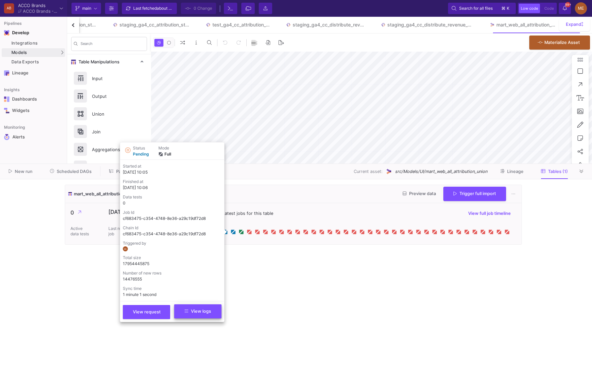
click at [190, 310] on span "View logs" at bounding box center [197, 311] width 26 height 5
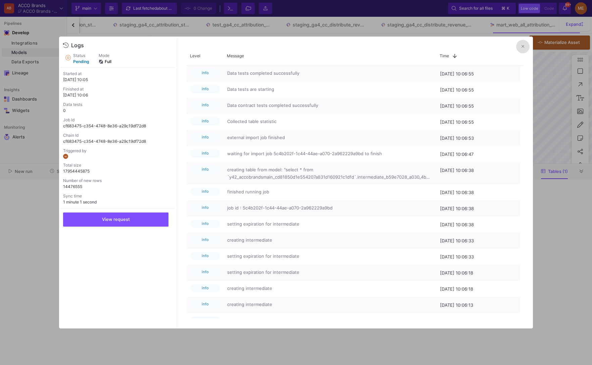
click at [571, 219] on div at bounding box center [296, 182] width 592 height 365
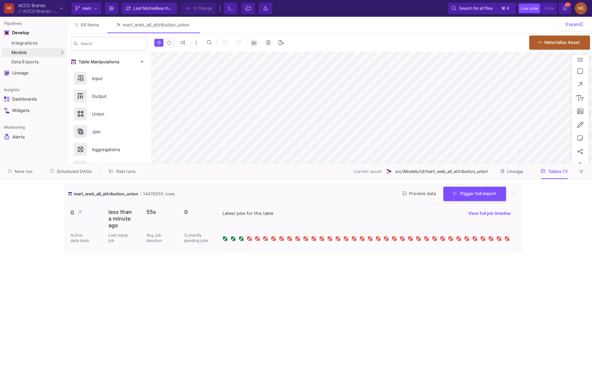
type input "-16"
click at [510, 173] on span "Lineage" at bounding box center [515, 171] width 16 height 5
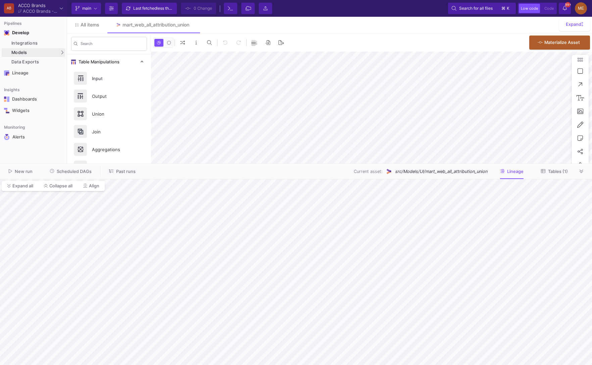
type input "-16"
click at [545, 170] on span "Tables (2)" at bounding box center [554, 171] width 28 height 5
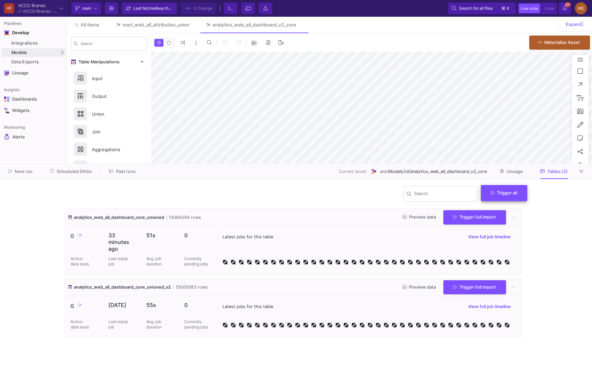
type input "-16"
click at [511, 199] on button "Trigger all" at bounding box center [504, 193] width 46 height 16
click at [502, 208] on button "Full import" at bounding box center [506, 210] width 55 height 16
